Goal: Task Accomplishment & Management: Manage account settings

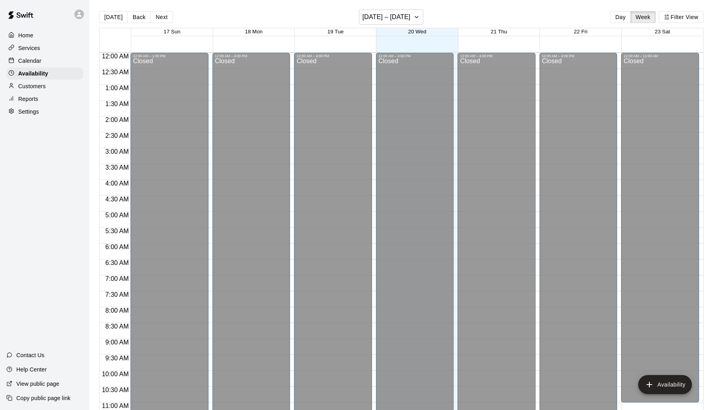
scroll to position [397, 0]
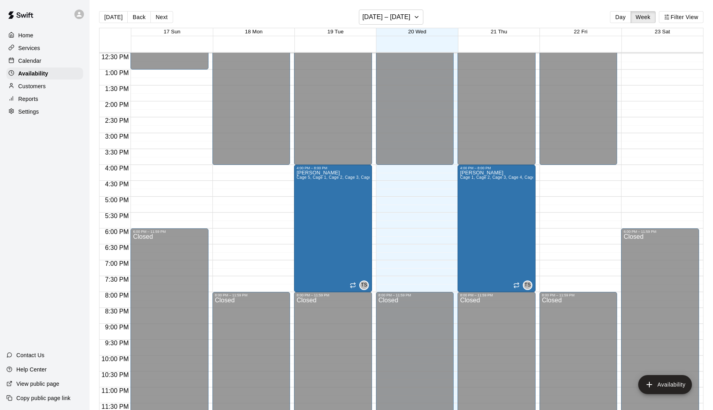
click at [46, 57] on div "Calendar" at bounding box center [44, 61] width 77 height 12
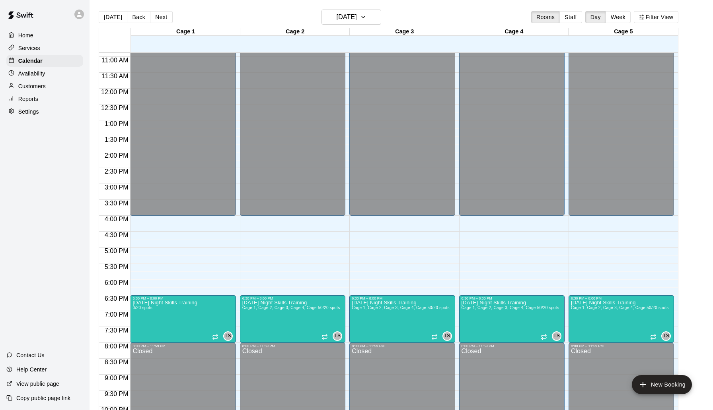
scroll to position [347, 0]
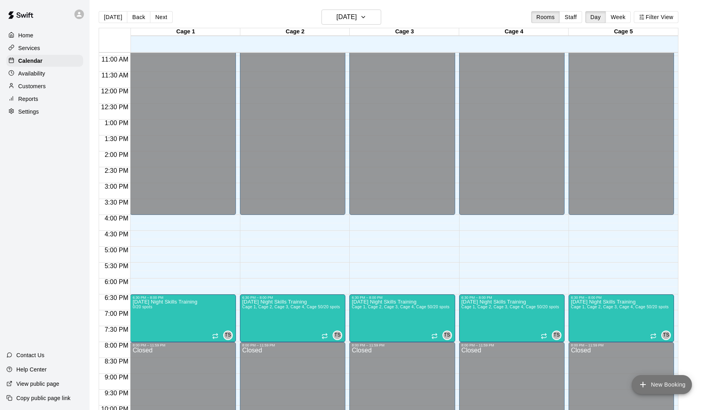
click at [660, 387] on button "New Booking" at bounding box center [662, 384] width 60 height 19
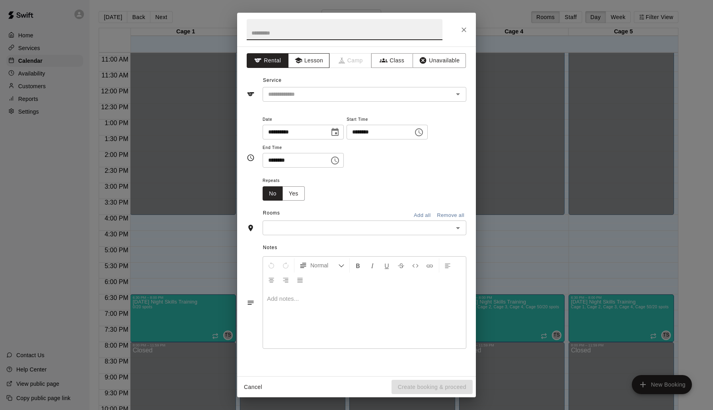
click at [315, 61] on button "Lesson" at bounding box center [309, 60] width 42 height 15
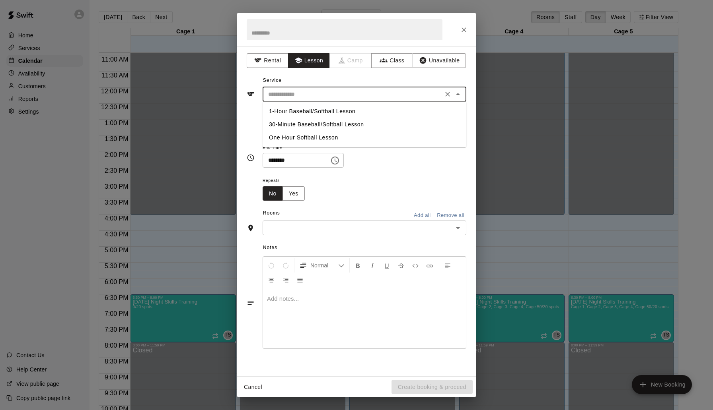
click at [319, 91] on input "text" at bounding box center [352, 94] width 175 height 10
click at [323, 138] on li "One Hour Softball Lesson" at bounding box center [364, 137] width 204 height 13
type input "**********"
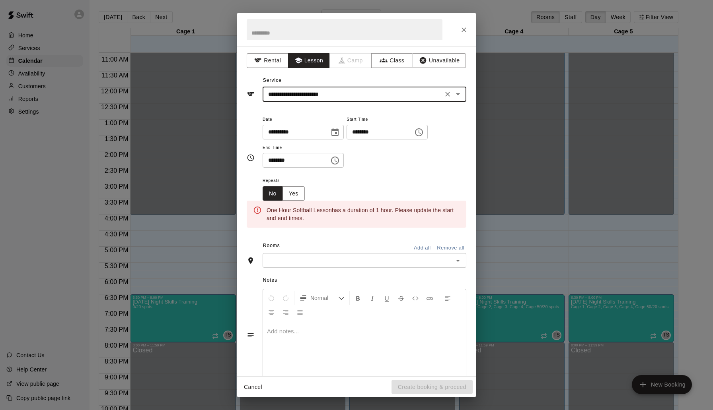
click at [423, 136] on icon "Choose time, selected time is 10:00 AM" at bounding box center [419, 132] width 8 height 8
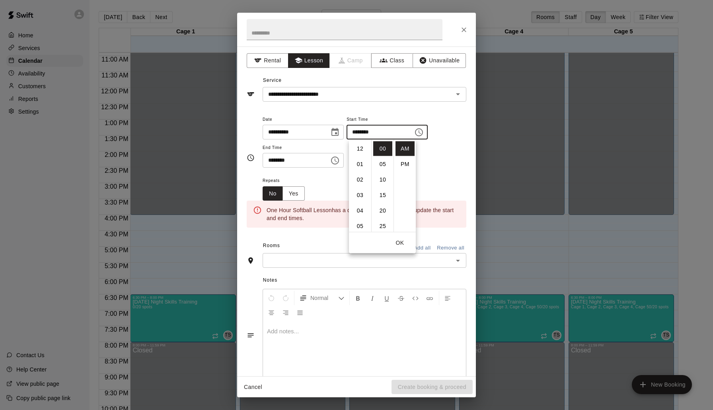
scroll to position [155, 0]
click at [359, 163] on li "04" at bounding box center [359, 164] width 19 height 15
click at [408, 164] on li "PM" at bounding box center [404, 164] width 19 height 15
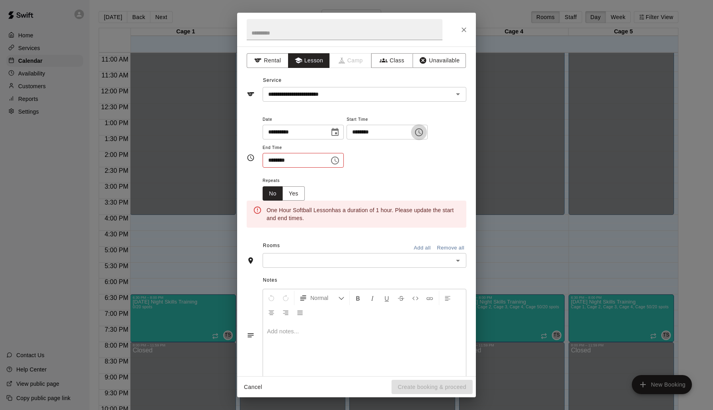
click at [424, 136] on icon "Choose time, selected time is 4:00 PM" at bounding box center [419, 133] width 10 height 10
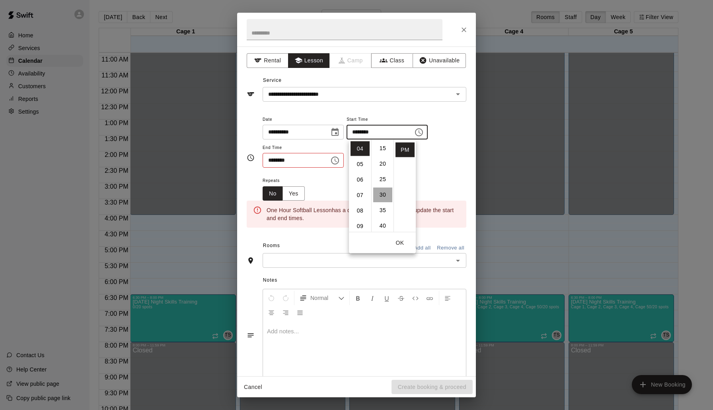
click at [382, 193] on li "30" at bounding box center [382, 195] width 19 height 15
type input "********"
click at [325, 171] on div "**********" at bounding box center [364, 146] width 204 height 62
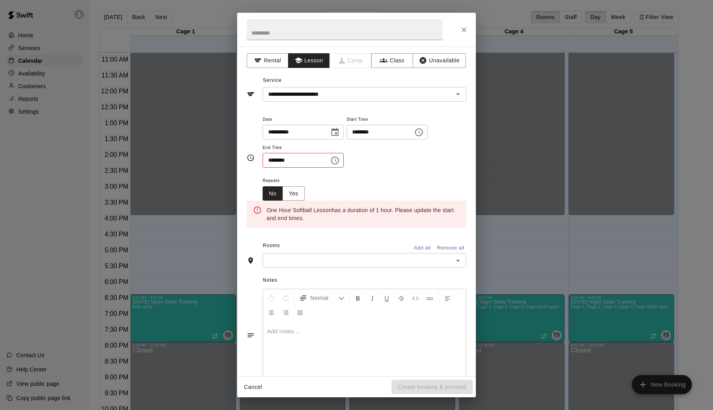
click at [339, 161] on icon "Choose time, selected time is 10:30 AM" at bounding box center [335, 161] width 10 height 10
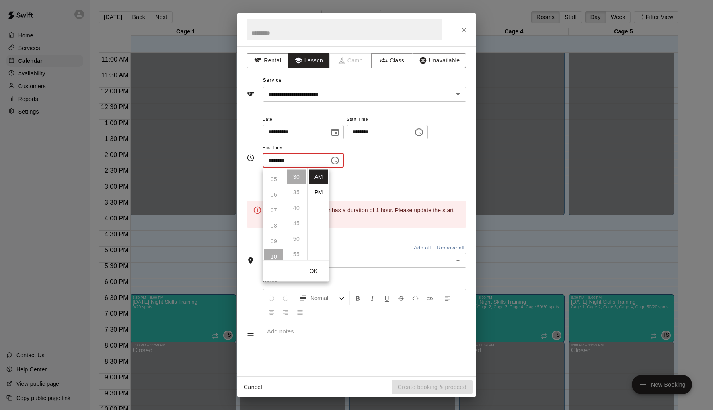
scroll to position [70, 0]
click at [323, 192] on li "PM" at bounding box center [318, 192] width 19 height 15
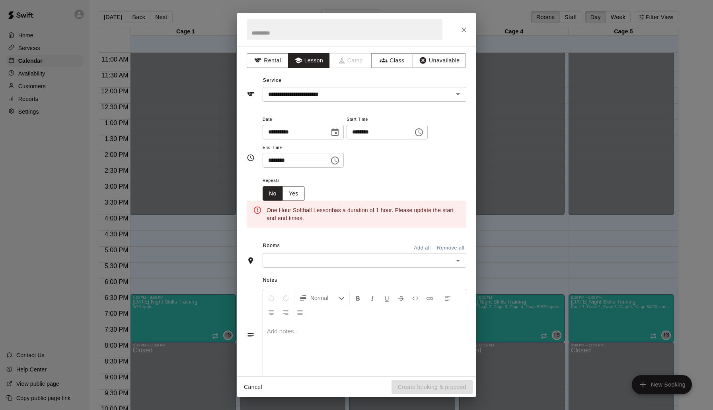
scroll to position [79, 0]
click at [336, 161] on icon "Choose time, selected time is 10:30 PM" at bounding box center [335, 161] width 10 height 10
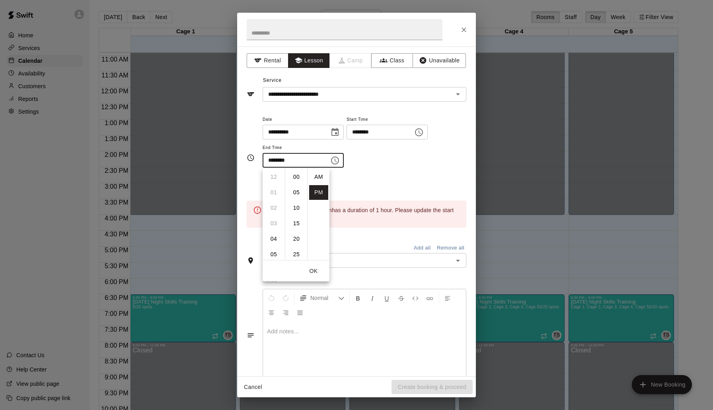
scroll to position [14, 0]
click at [274, 184] on li "05" at bounding box center [273, 183] width 19 height 15
type input "********"
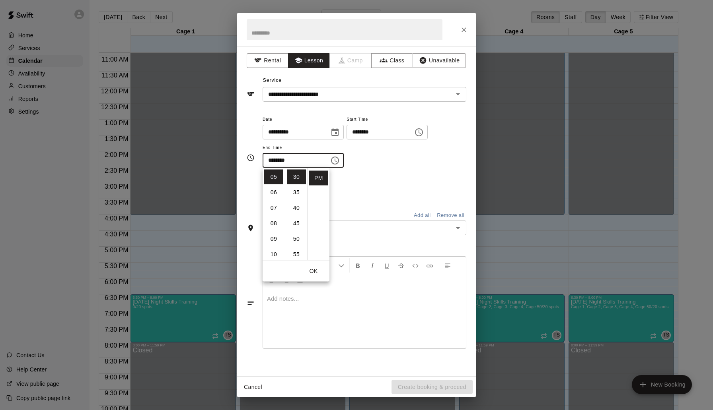
click at [311, 270] on button "OK" at bounding box center [313, 271] width 25 height 15
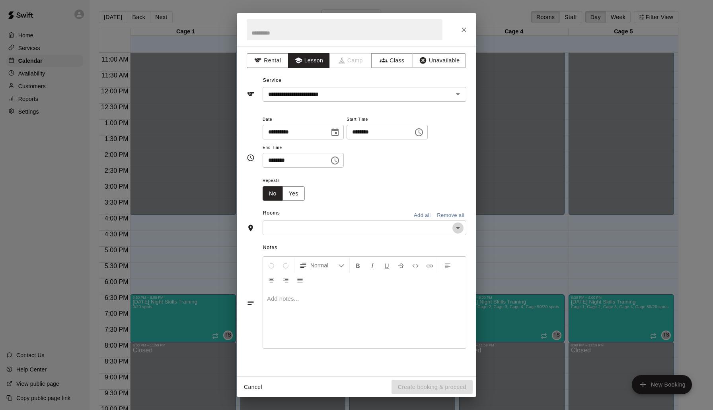
click at [457, 229] on icon "Open" at bounding box center [458, 228] width 4 height 2
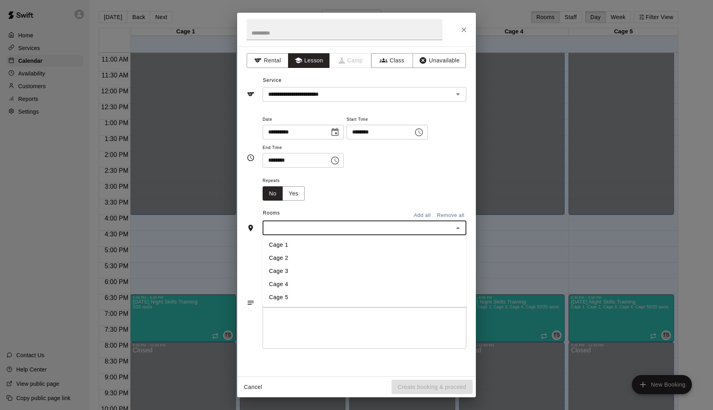
click at [415, 249] on li "Cage 1" at bounding box center [364, 245] width 204 height 13
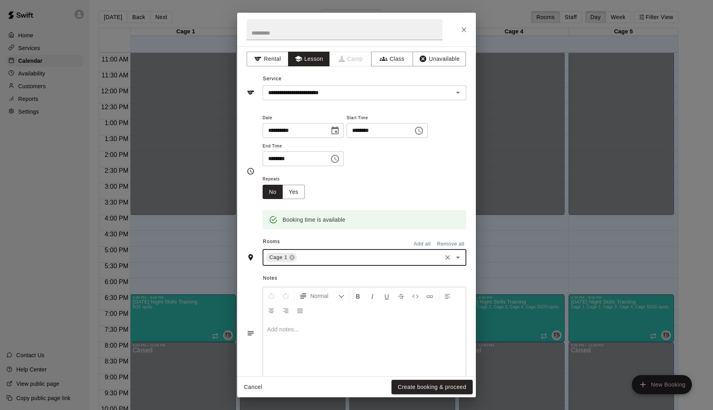
scroll to position [2, 0]
click at [442, 385] on button "Create booking & proceed" at bounding box center [431, 387] width 81 height 15
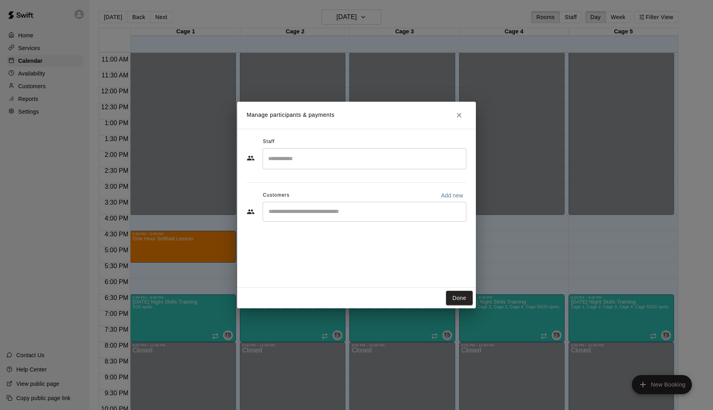
click at [366, 157] on input "Search staff" at bounding box center [364, 159] width 196 height 14
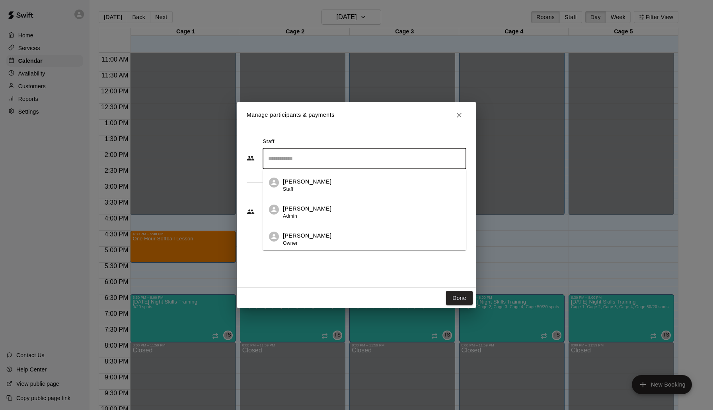
click at [356, 180] on div "[PERSON_NAME] Staff" at bounding box center [371, 186] width 177 height 16
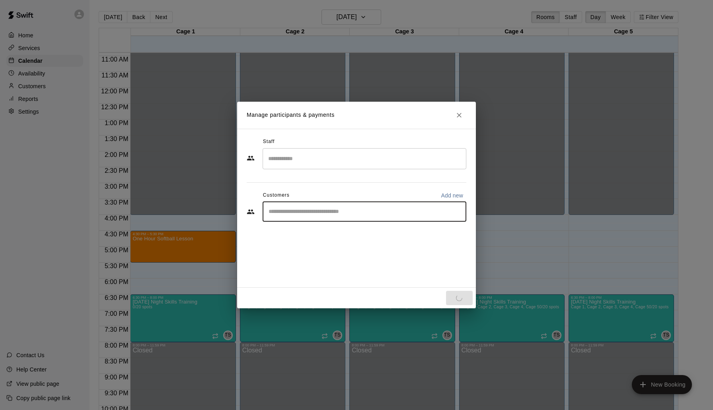
click at [373, 216] on input "Start typing to search customers..." at bounding box center [364, 212] width 196 height 8
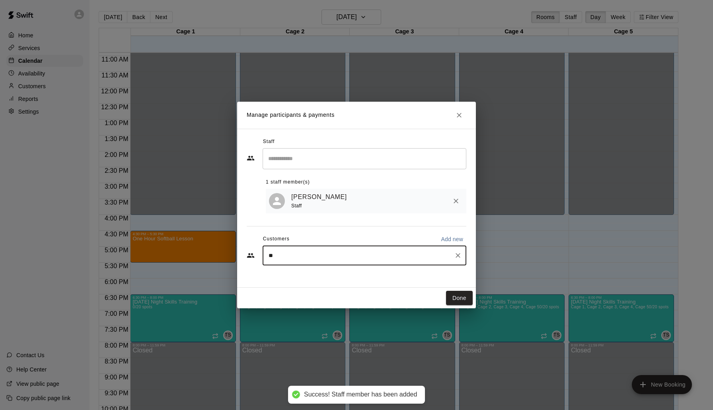
type input "***"
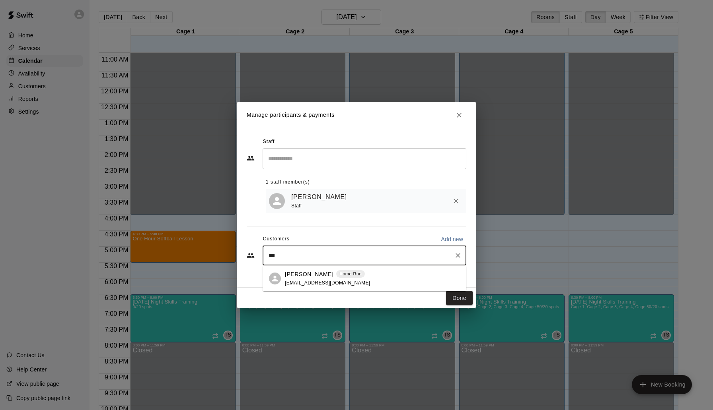
click at [343, 278] on div "[PERSON_NAME] Home Run [EMAIL_ADDRESS][DOMAIN_NAME]" at bounding box center [328, 278] width 86 height 17
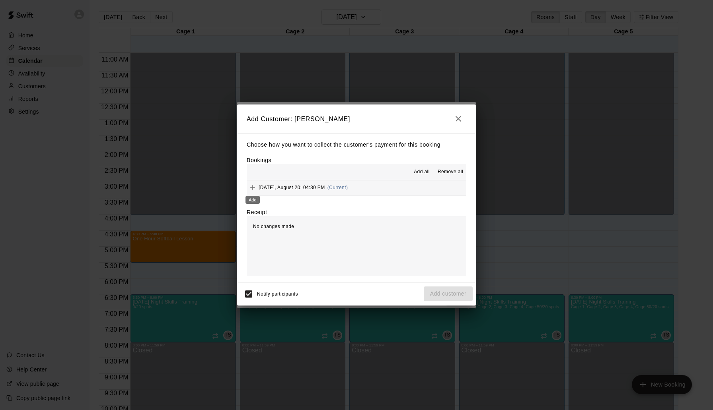
click at [251, 189] on icon "Add" at bounding box center [253, 188] width 8 height 8
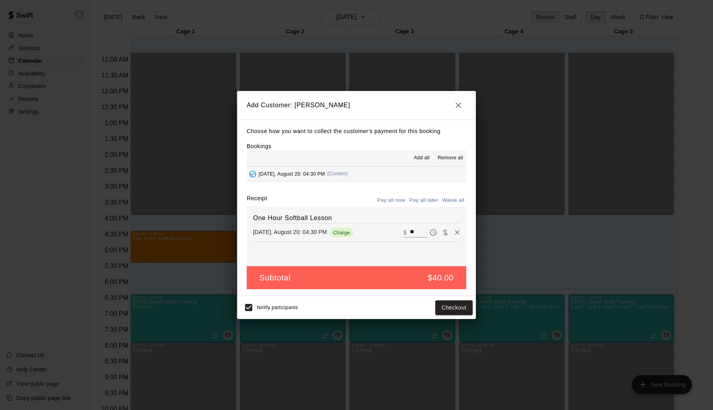
click at [418, 233] on input "**" at bounding box center [418, 232] width 17 height 10
type input "*"
type input "**"
click at [457, 309] on button "Checkout" at bounding box center [453, 308] width 37 height 15
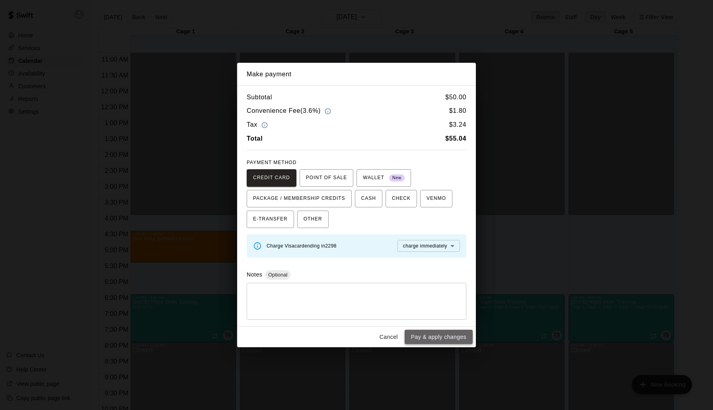
click at [452, 341] on button "Pay & apply changes" at bounding box center [438, 337] width 68 height 15
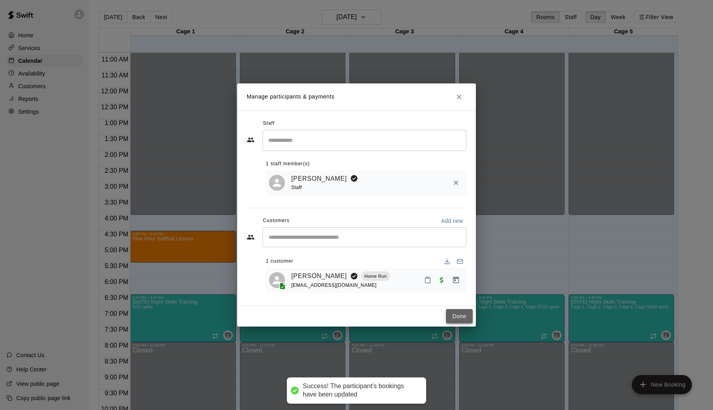
click at [465, 317] on button "Done" at bounding box center [459, 316] width 27 height 15
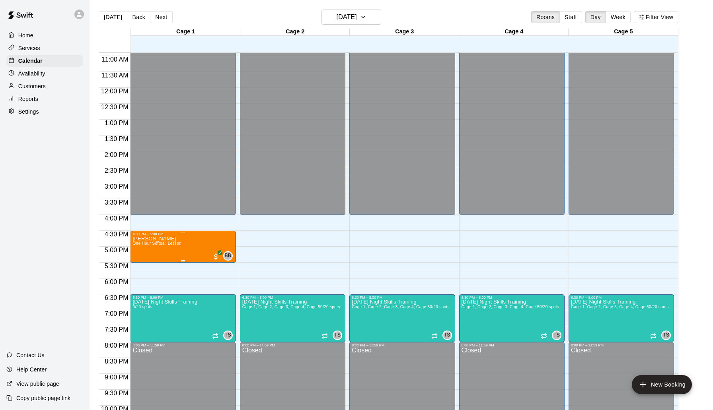
click at [140, 265] on img "edit" at bounding box center [140, 263] width 9 height 9
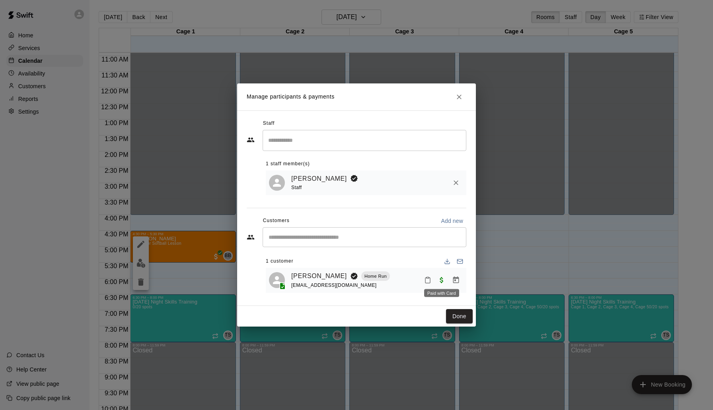
click at [442, 283] on span "Paid with Card" at bounding box center [441, 280] width 14 height 7
click at [397, 284] on div "[PERSON_NAME] Home Run [EMAIL_ADDRESS][DOMAIN_NAME]" at bounding box center [377, 280] width 172 height 19
click at [455, 280] on icon "Manage bookings & payment" at bounding box center [456, 280] width 6 height 7
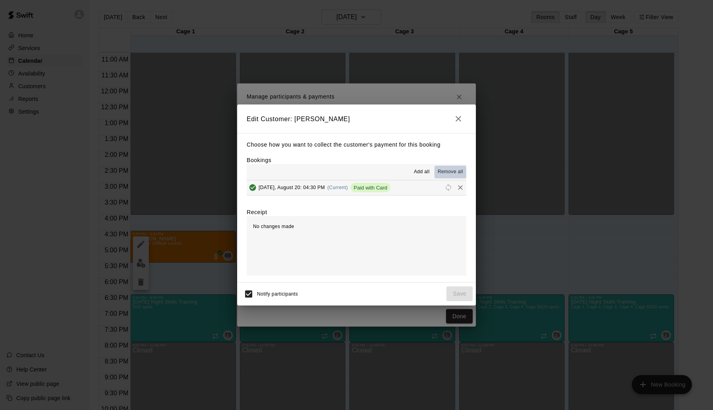
click at [454, 170] on span "Remove all" at bounding box center [449, 172] width 25 height 8
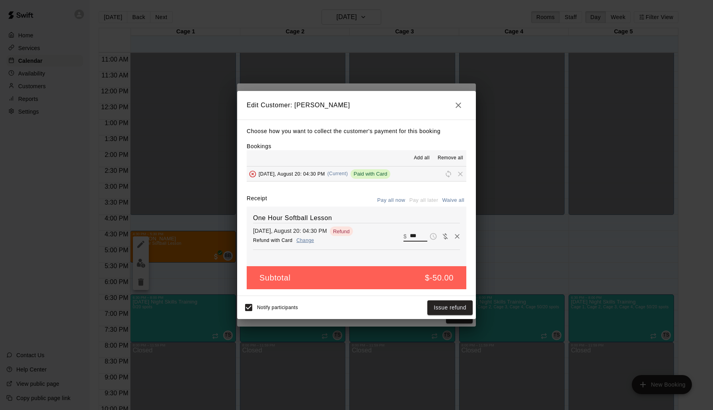
click at [418, 239] on input "***" at bounding box center [418, 236] width 17 height 10
type input "***"
click at [447, 309] on button "Issue refund" at bounding box center [449, 308] width 45 height 15
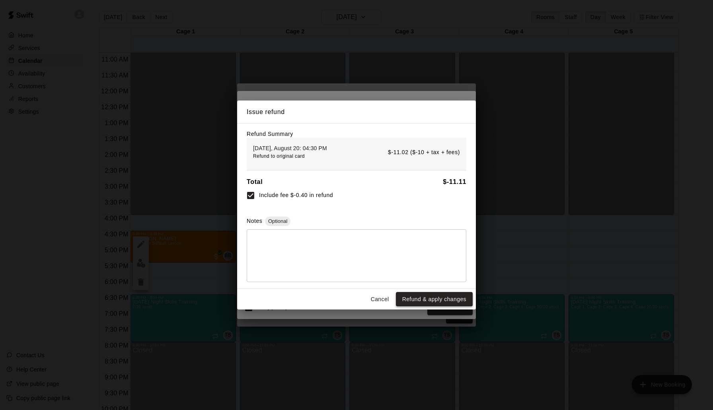
click at [445, 302] on button "Refund & apply changes" at bounding box center [434, 299] width 77 height 15
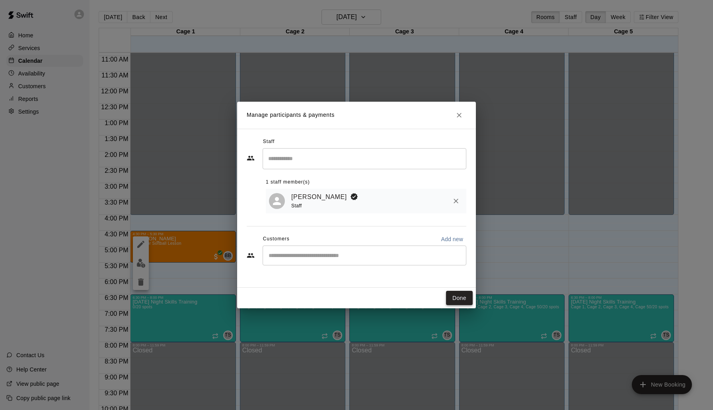
click at [458, 297] on button "Done" at bounding box center [459, 298] width 27 height 15
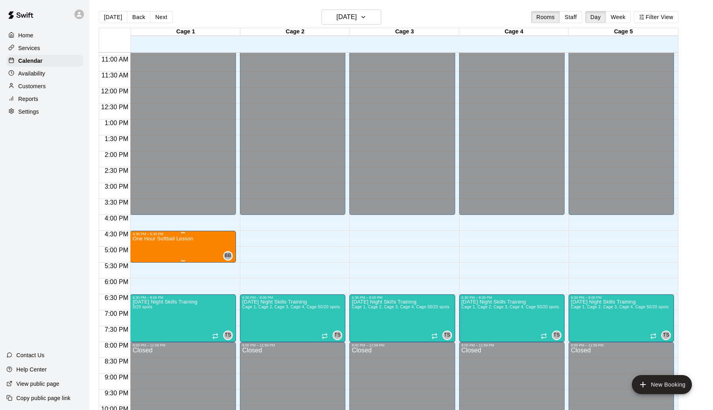
click at [139, 266] on img "edit" at bounding box center [140, 263] width 9 height 9
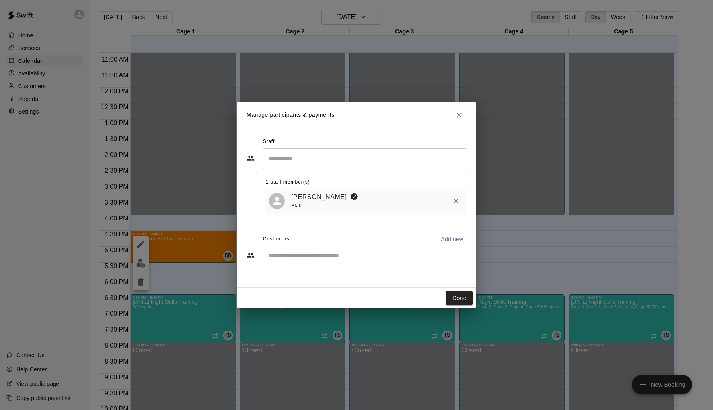
click at [458, 115] on icon "Close" at bounding box center [459, 115] width 5 height 5
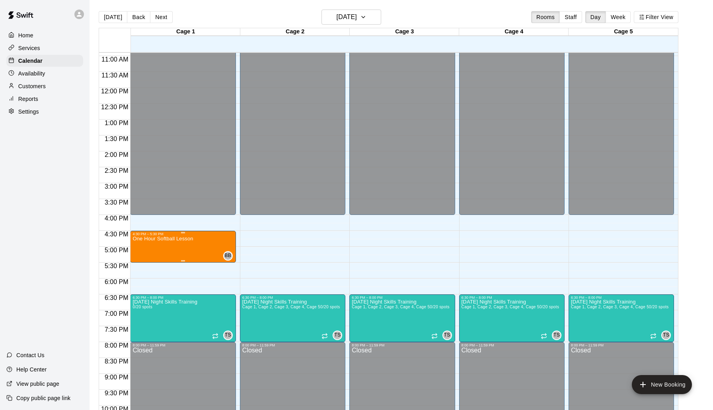
click at [142, 266] on img "edit" at bounding box center [140, 263] width 9 height 9
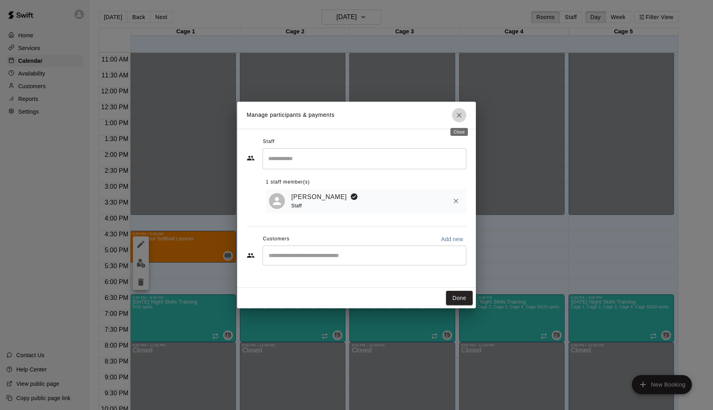
click at [458, 113] on icon "Close" at bounding box center [459, 115] width 8 height 8
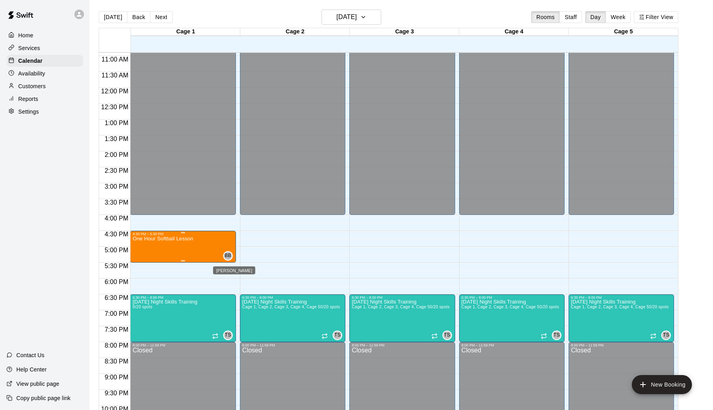
click at [230, 255] on span "BB" at bounding box center [227, 256] width 7 height 8
click at [228, 280] on img "edit" at bounding box center [232, 279] width 9 height 9
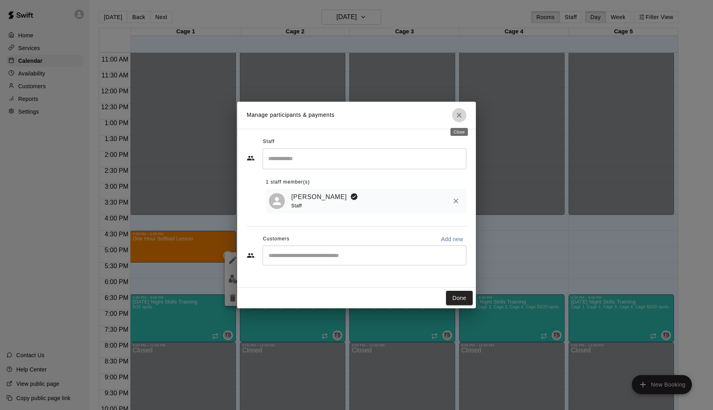
click at [460, 115] on icon "Close" at bounding box center [459, 115] width 8 height 8
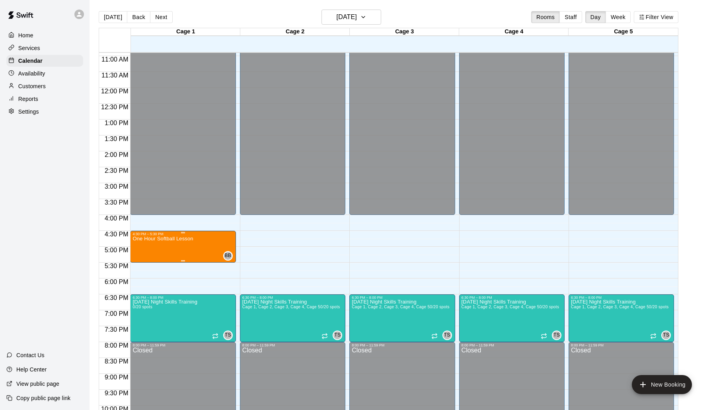
click at [33, 100] on div at bounding box center [356, 205] width 713 height 410
click at [28, 98] on p "Reports" at bounding box center [28, 99] width 20 height 8
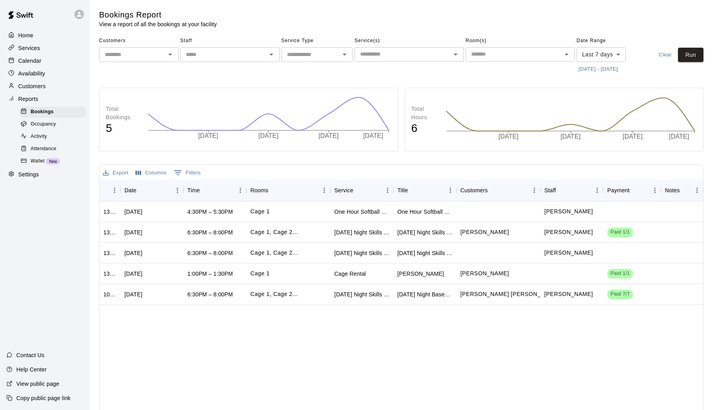
click at [37, 161] on span "Wallet" at bounding box center [38, 161] width 14 height 8
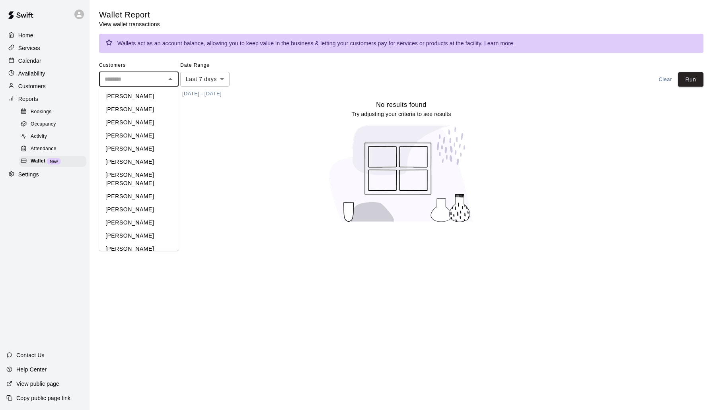
click at [128, 77] on input "text" at bounding box center [132, 79] width 62 height 10
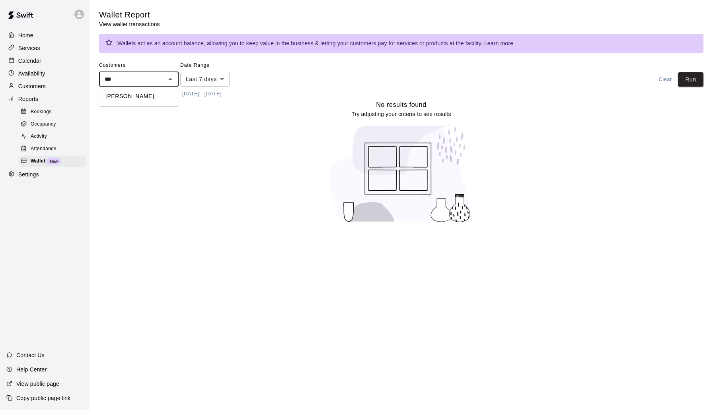
click at [134, 96] on li "[PERSON_NAME]" at bounding box center [139, 96] width 80 height 13
type input "**********"
click at [693, 82] on button "Run" at bounding box center [690, 79] width 25 height 15
click at [61, 109] on div "Bookings" at bounding box center [52, 112] width 67 height 11
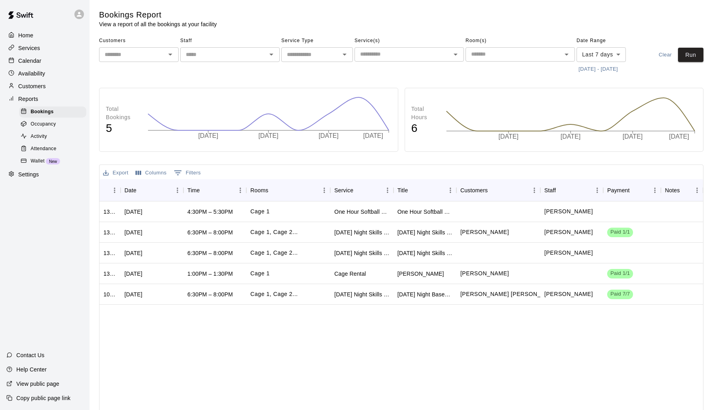
click at [47, 51] on div "Services" at bounding box center [44, 48] width 77 height 12
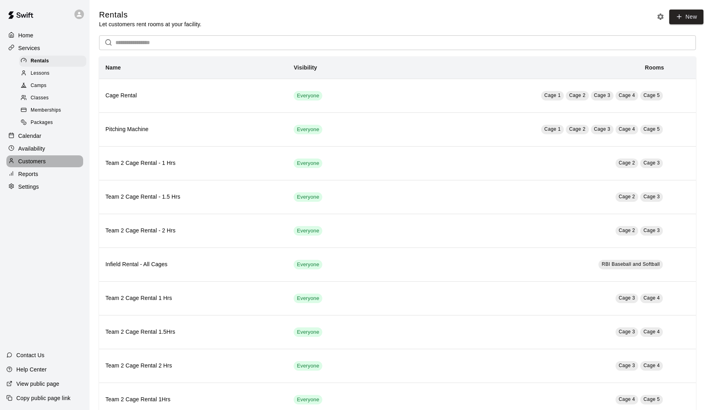
click at [34, 163] on p "Customers" at bounding box center [31, 161] width 27 height 8
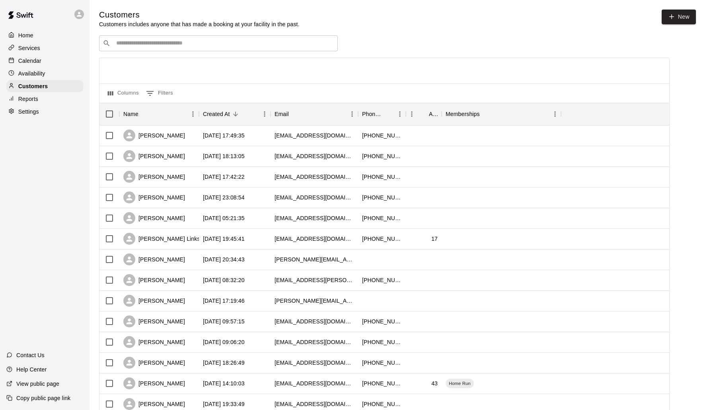
click at [43, 49] on div "Services" at bounding box center [44, 48] width 77 height 12
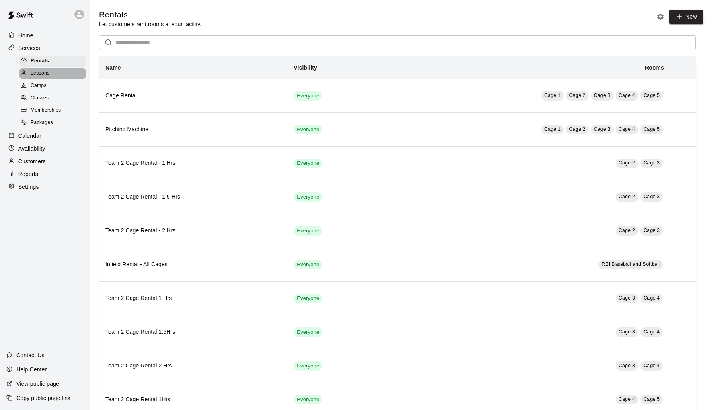
click at [51, 70] on div "Lessons" at bounding box center [52, 73] width 67 height 11
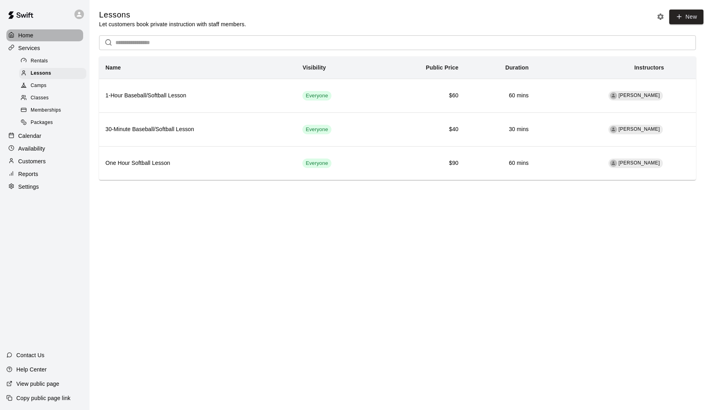
click at [42, 35] on div "Home" at bounding box center [44, 35] width 77 height 12
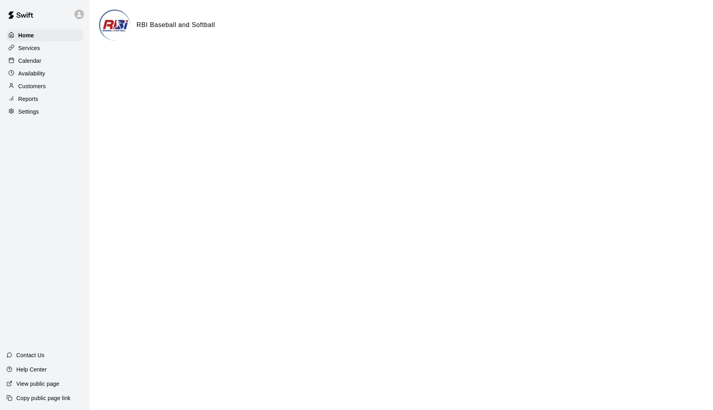
click at [40, 62] on p "Calendar" at bounding box center [29, 61] width 23 height 8
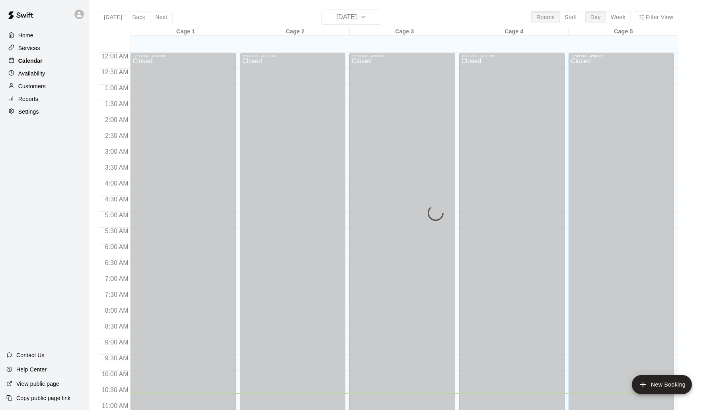
scroll to position [341, 0]
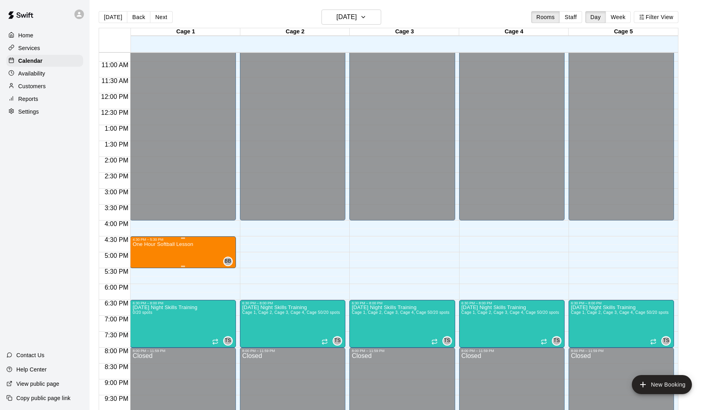
click at [142, 251] on icon "edit" at bounding box center [141, 250] width 10 height 10
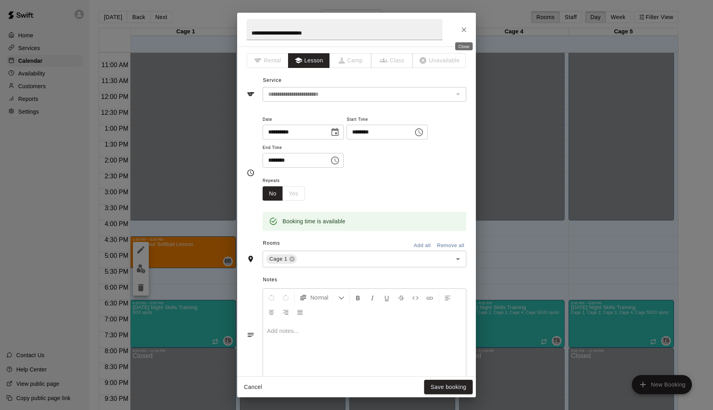
click at [463, 29] on icon "Close" at bounding box center [464, 30] width 8 height 8
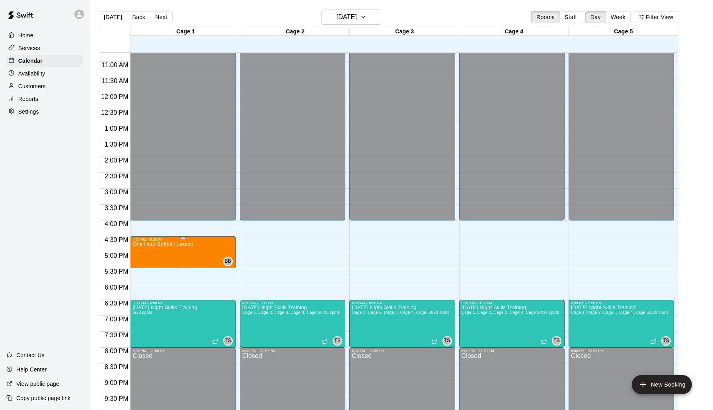
click at [141, 265] on img "edit" at bounding box center [140, 268] width 9 height 9
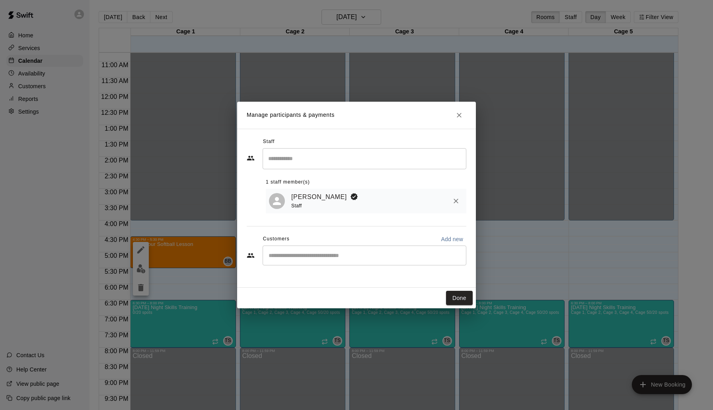
click at [326, 256] on input "Start typing to search customers..." at bounding box center [364, 256] width 196 height 8
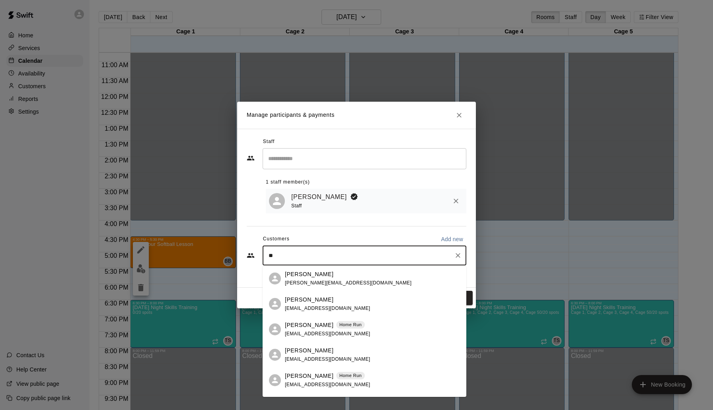
type input "***"
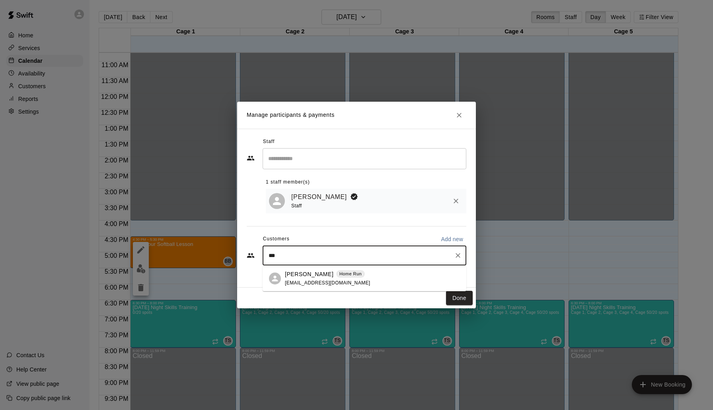
click at [350, 280] on div "[PERSON_NAME] Home Run [EMAIL_ADDRESS][DOMAIN_NAME]" at bounding box center [328, 278] width 86 height 17
